Goal: Navigation & Orientation: Find specific page/section

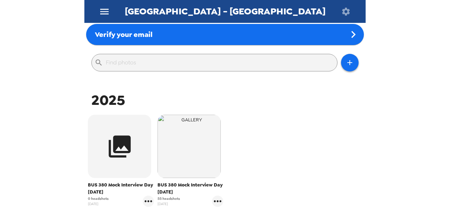
scroll to position [141, 0]
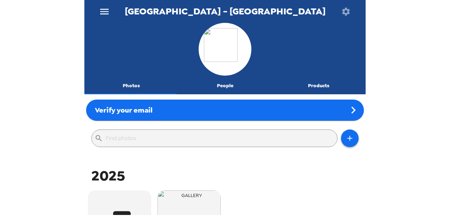
scroll to position [141, 0]
